Goal: Ask a question

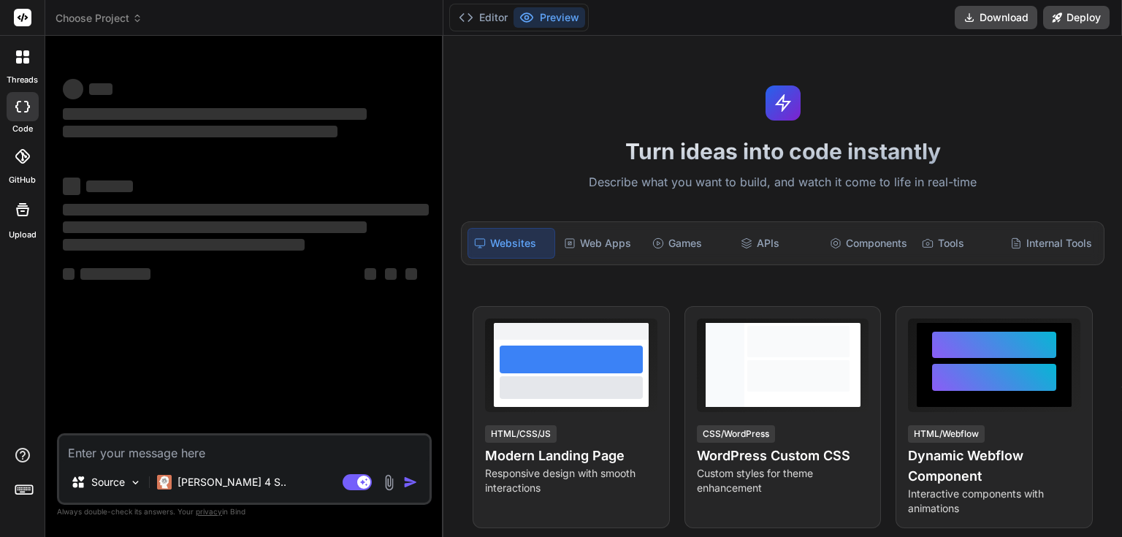
click at [208, 459] on textarea at bounding box center [244, 449] width 370 height 26
type textarea "x"
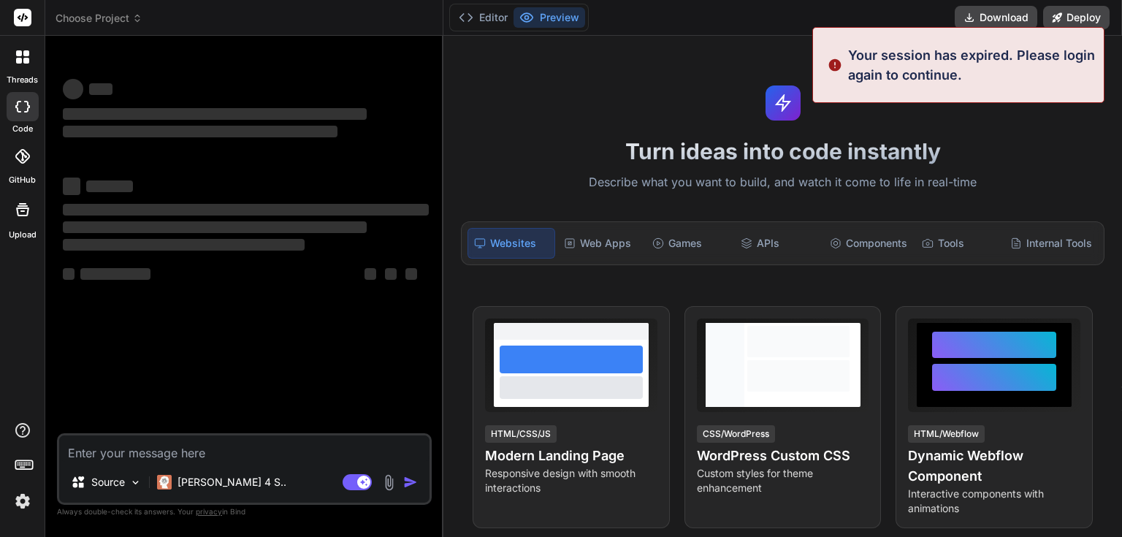
type textarea "i"
type textarea "x"
type textarea "ip"
type textarea "x"
type textarea "ip"
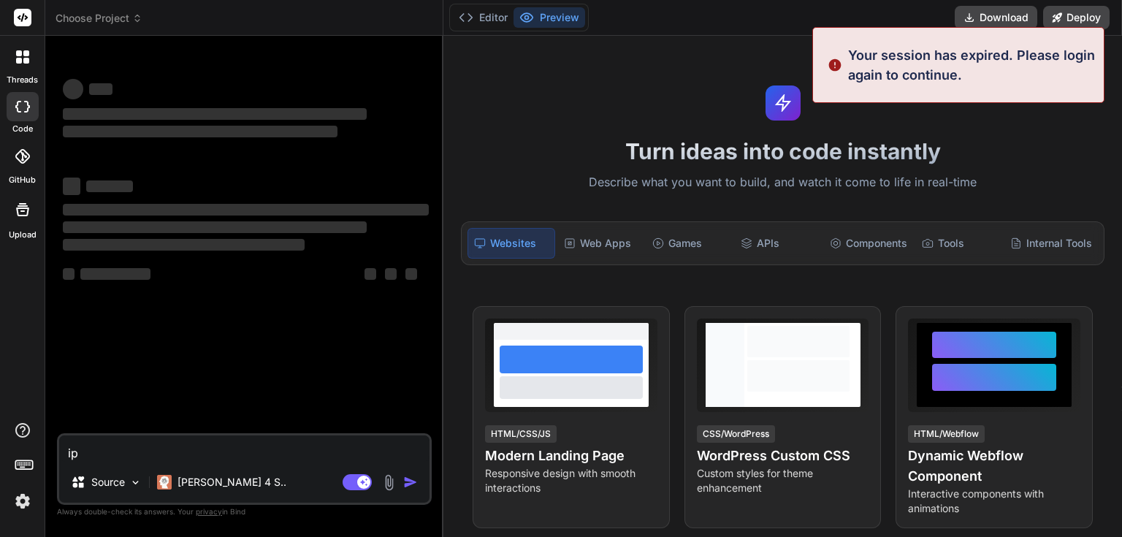
type textarea "x"
type textarea "i"
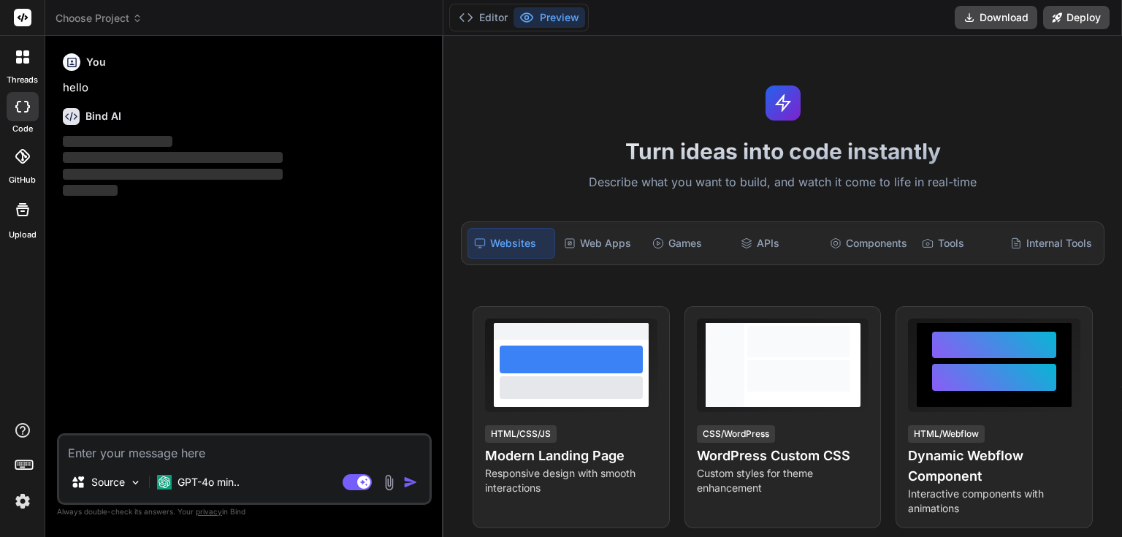
type textarea "x"
click at [199, 459] on textarea at bounding box center [244, 449] width 370 height 26
